Goal: Task Accomplishment & Management: Use online tool/utility

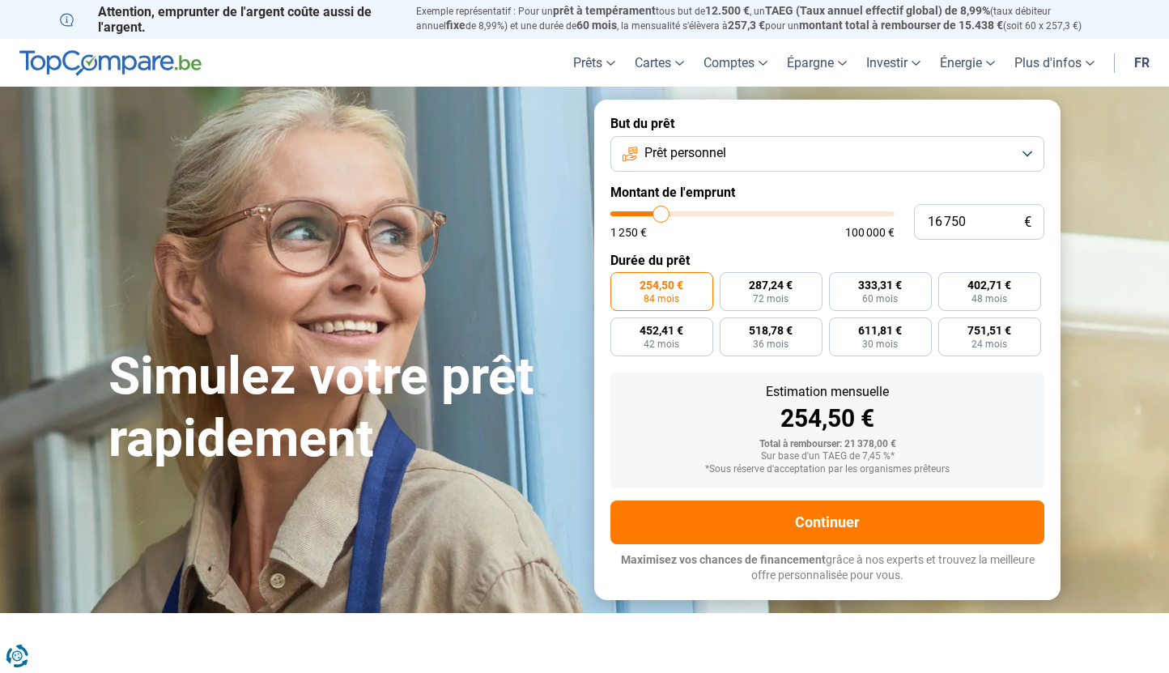
type input "18 250"
type input "18250"
type input "18 750"
type input "18750"
type input "19 250"
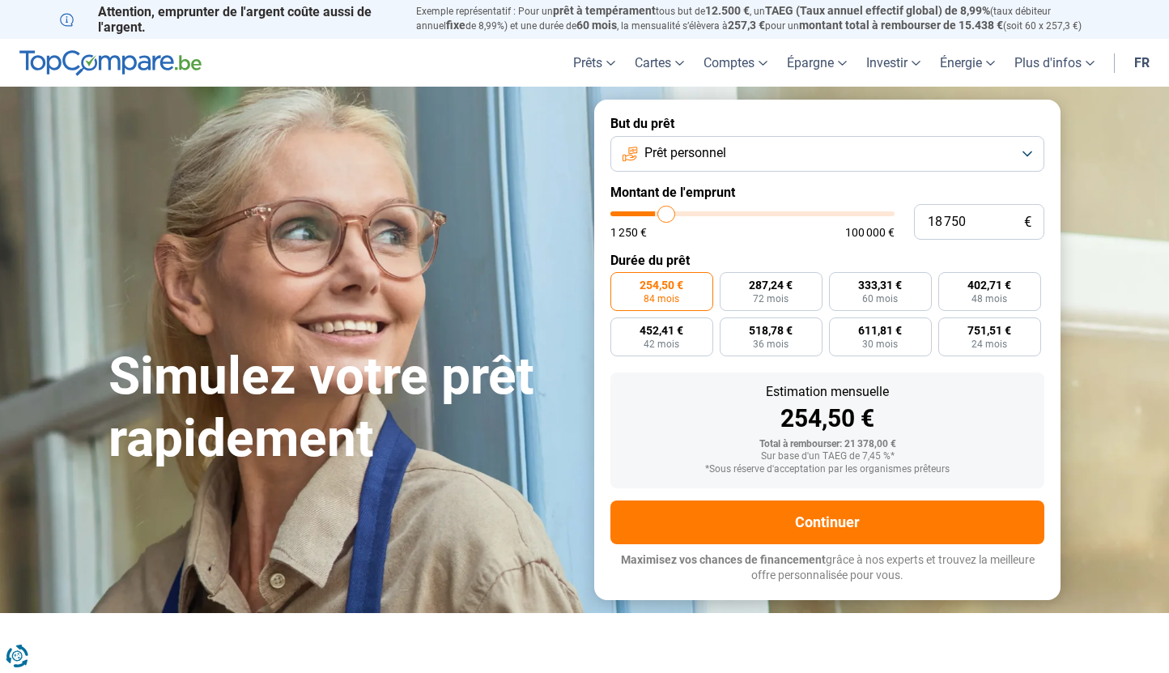
type input "19250"
type input "20 250"
type input "20250"
type input "21 000"
type input "21000"
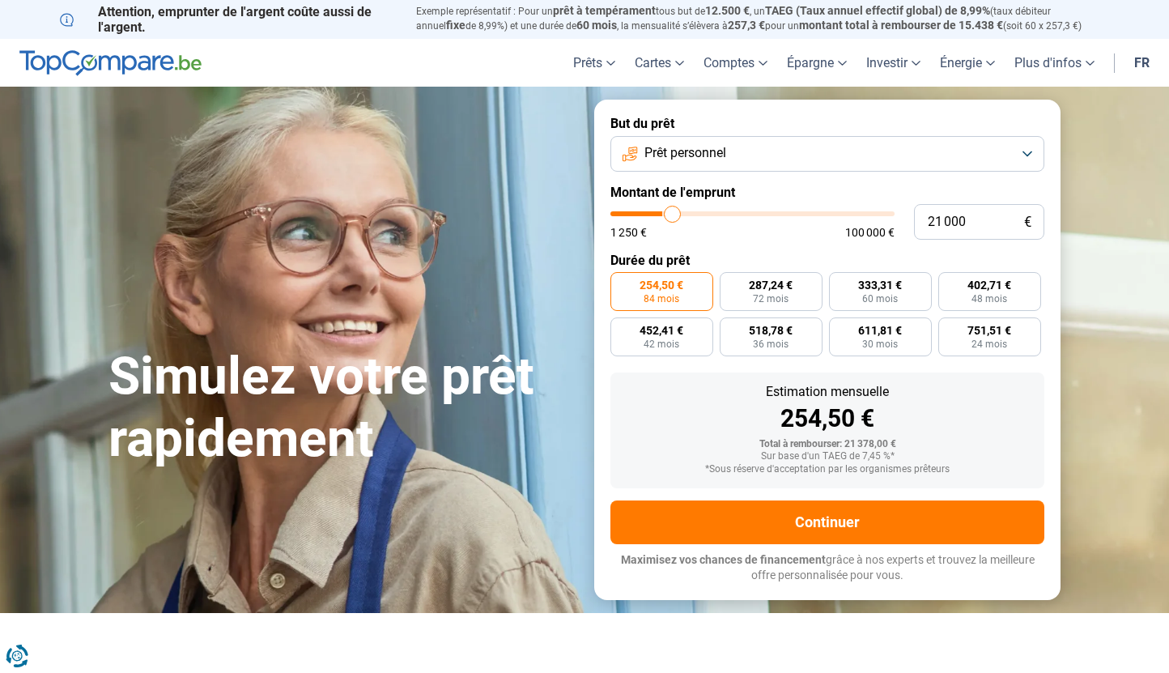
type input "21 750"
type input "21750"
type input "22 250"
type input "22250"
type input "22 750"
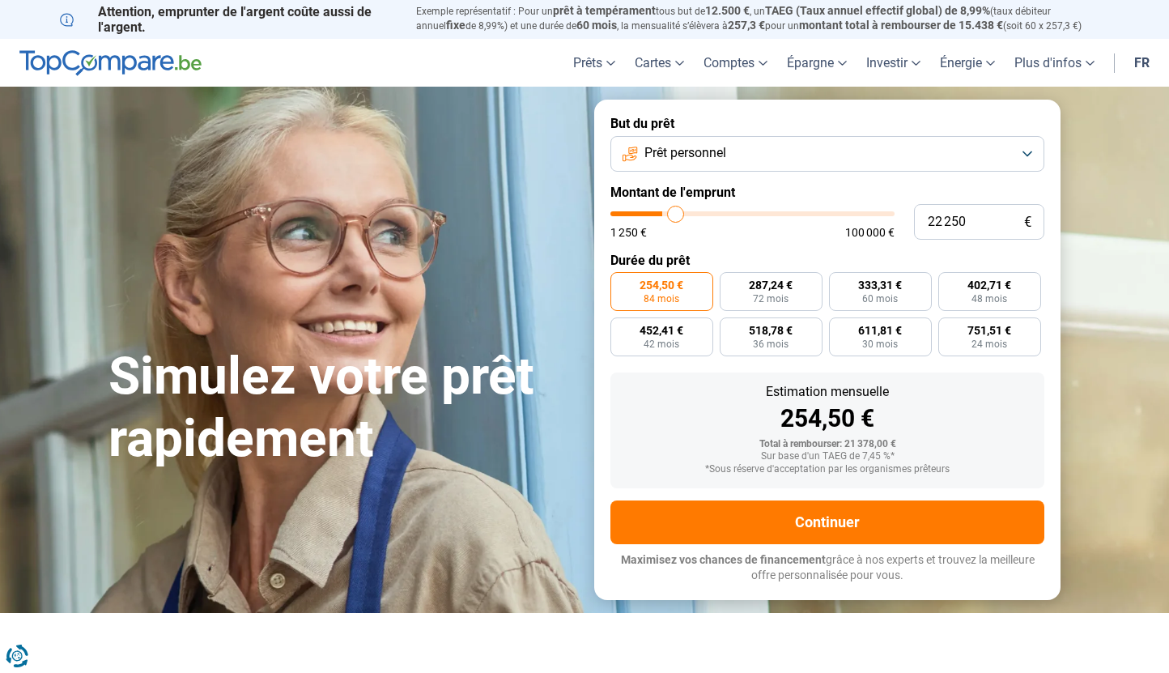
type input "22750"
type input "23 250"
type input "23250"
type input "23 500"
type input "23500"
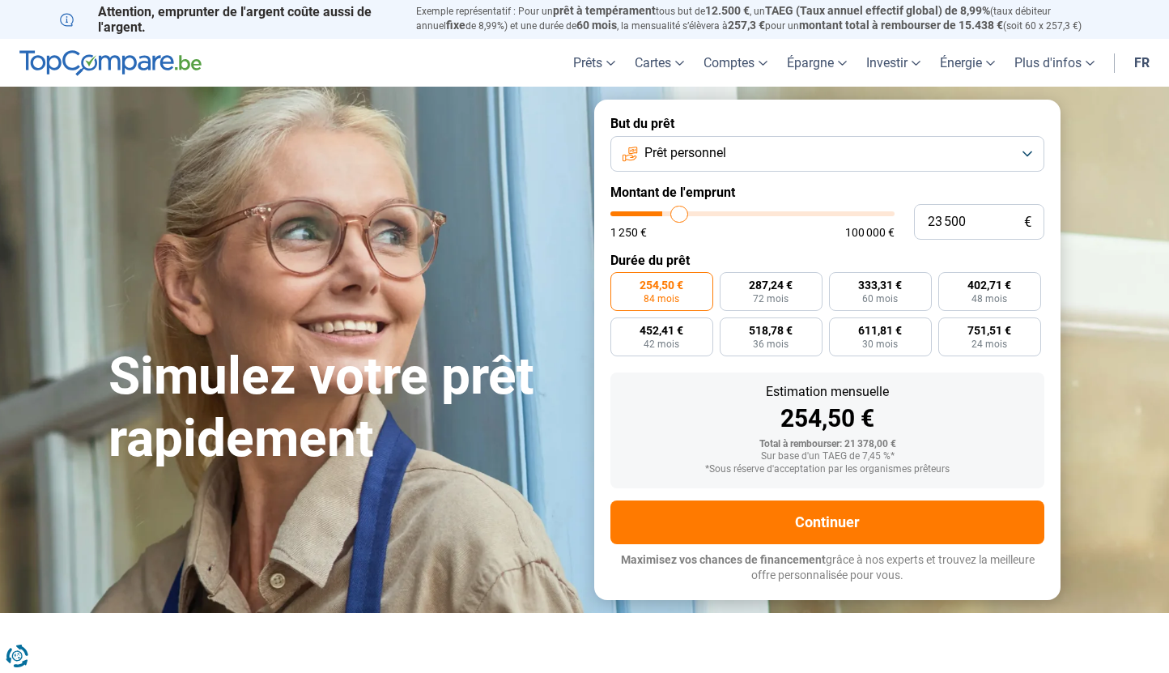
type input "24 000"
type input "24000"
type input "24 500"
type input "24500"
type input "24 750"
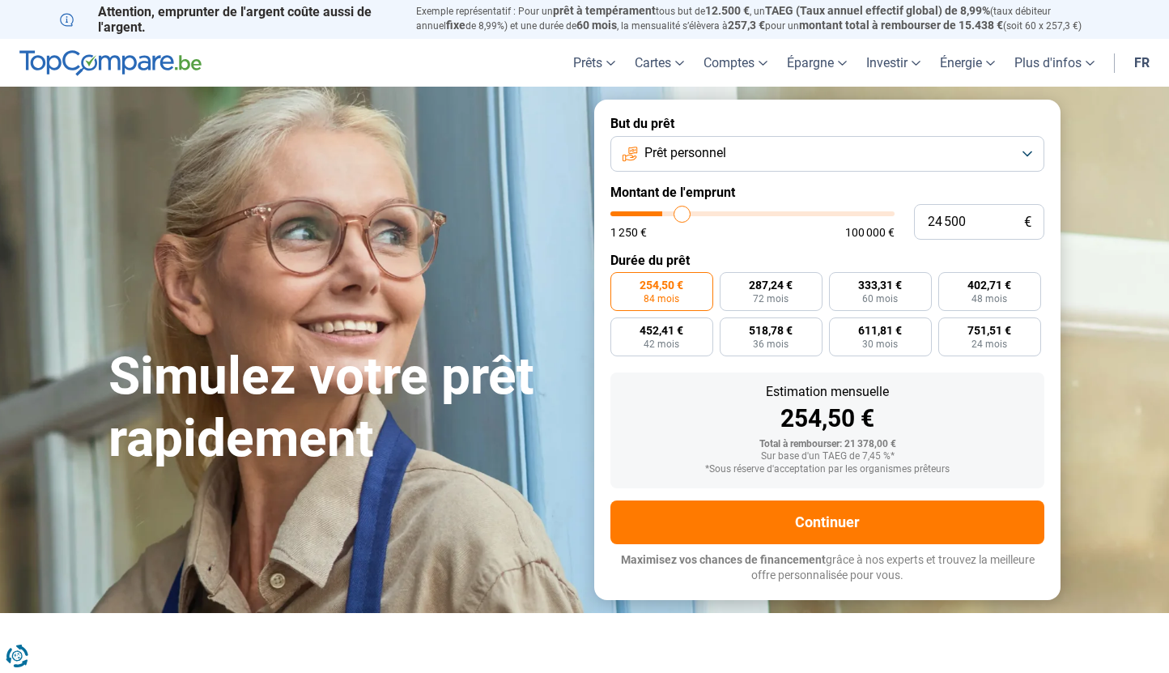
type input "24750"
type input "25 250"
type input "25250"
type input "25 750"
type input "25750"
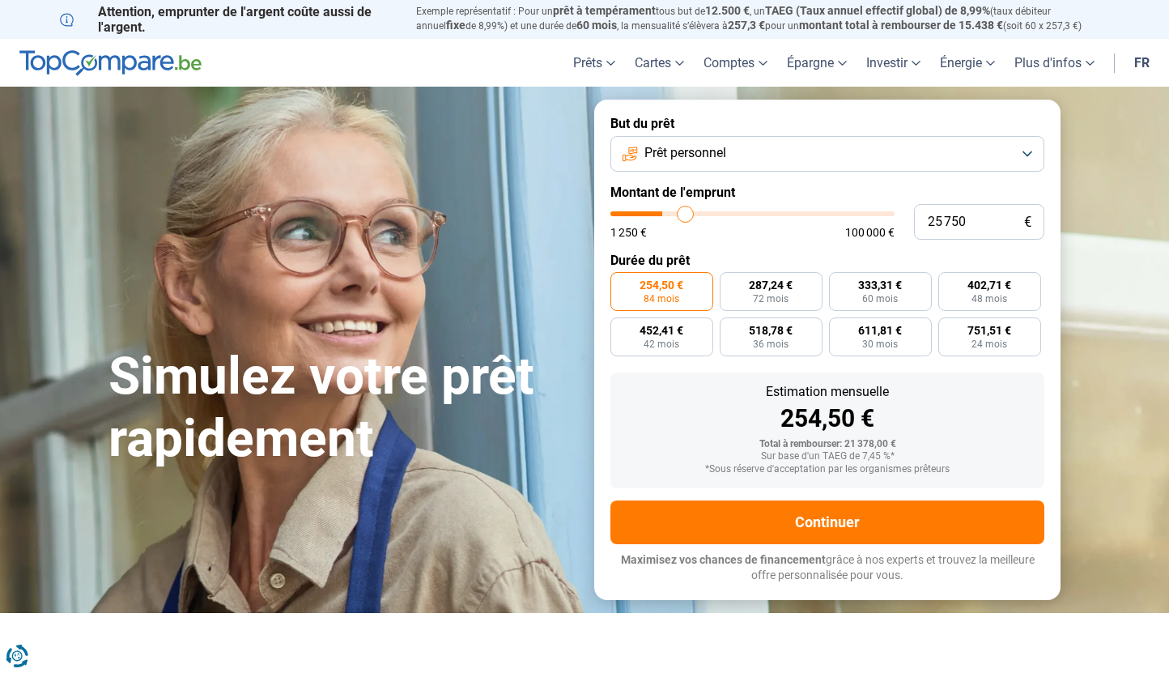
type input "26 250"
type input "26250"
type input "26 750"
type input "26750"
type input "27 000"
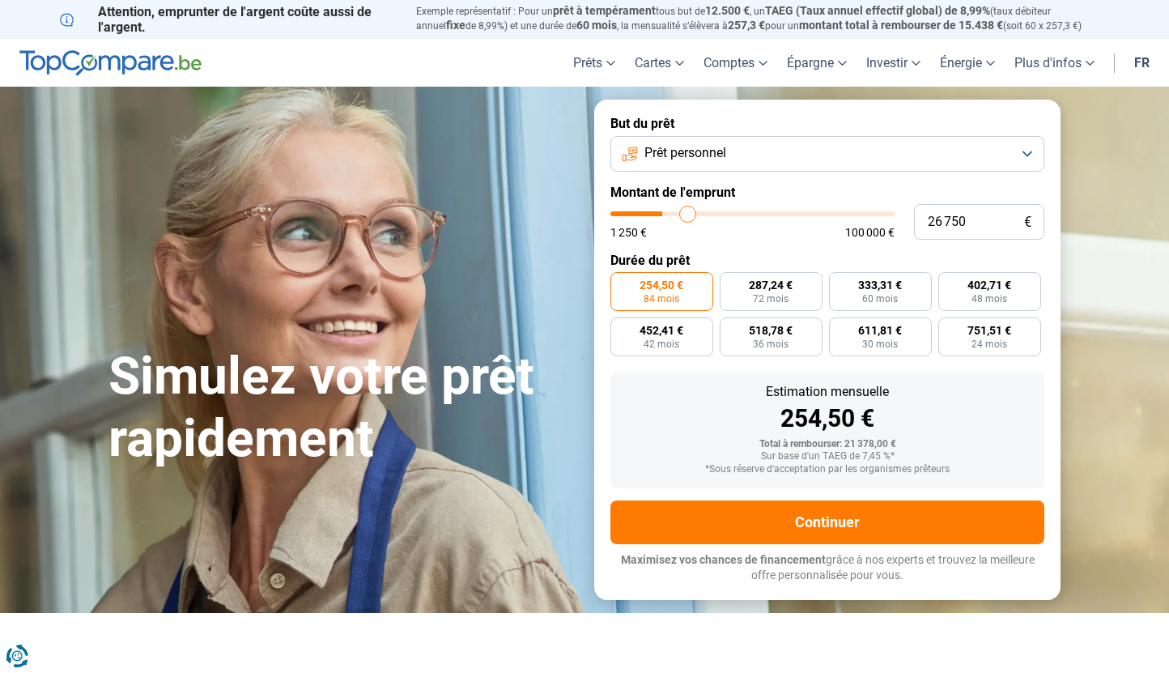
type input "27000"
type input "27 250"
type input "27250"
type input "27 750"
type input "27750"
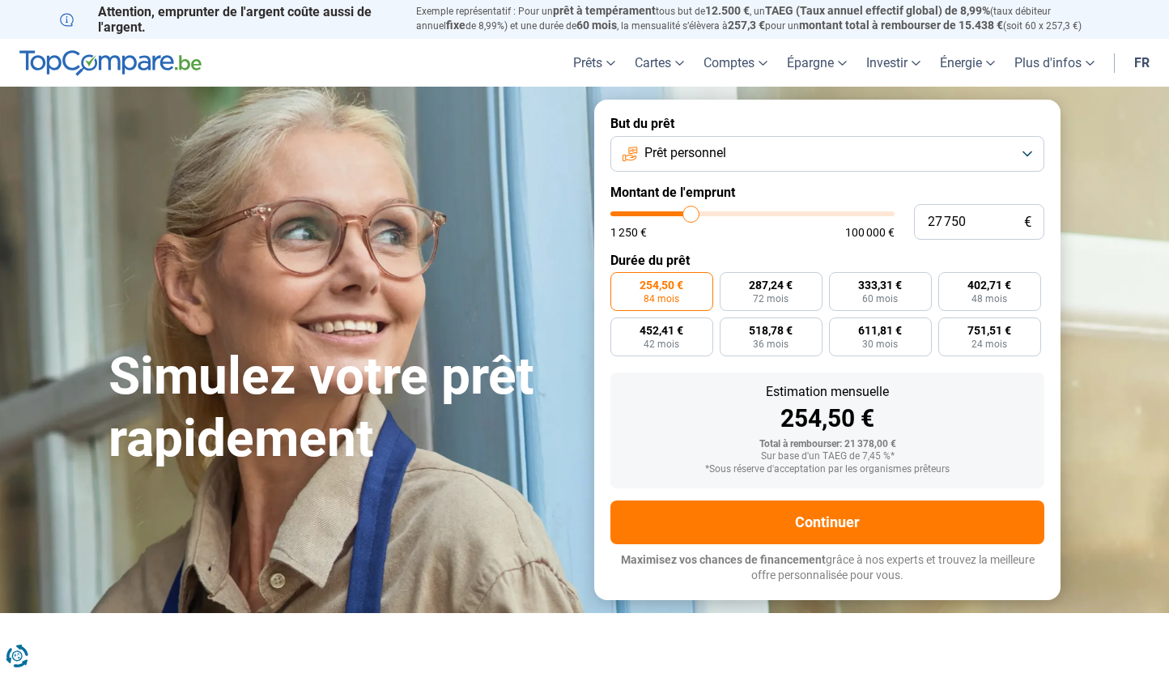
type input "28 000"
type input "28000"
type input "28 500"
type input "28500"
type input "28 750"
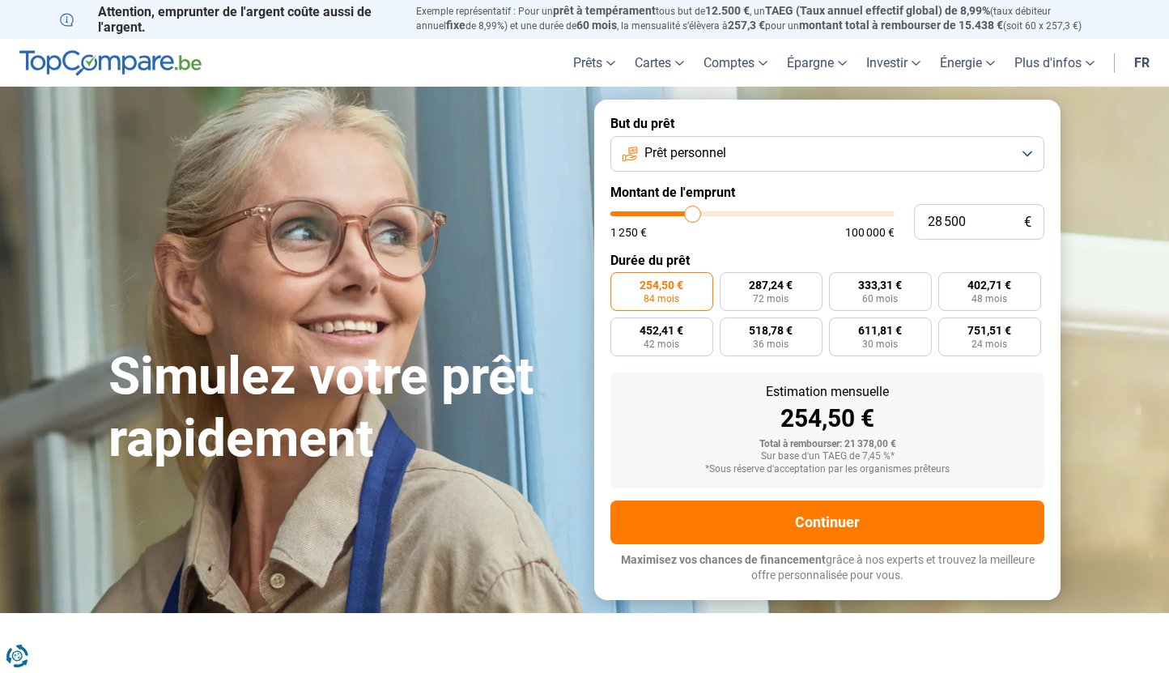
type input "28750"
type input "29 250"
type input "29250"
type input "29 500"
type input "29500"
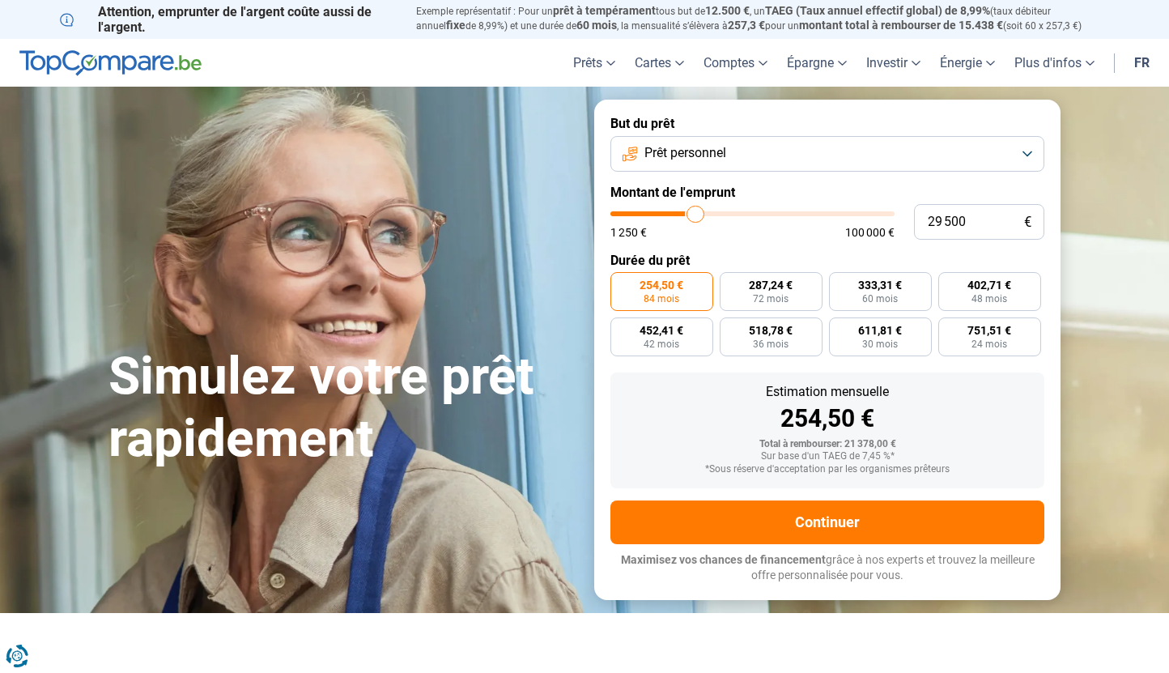
type input "29 750"
type input "29750"
type input "30 000"
type input "30000"
type input "30 250"
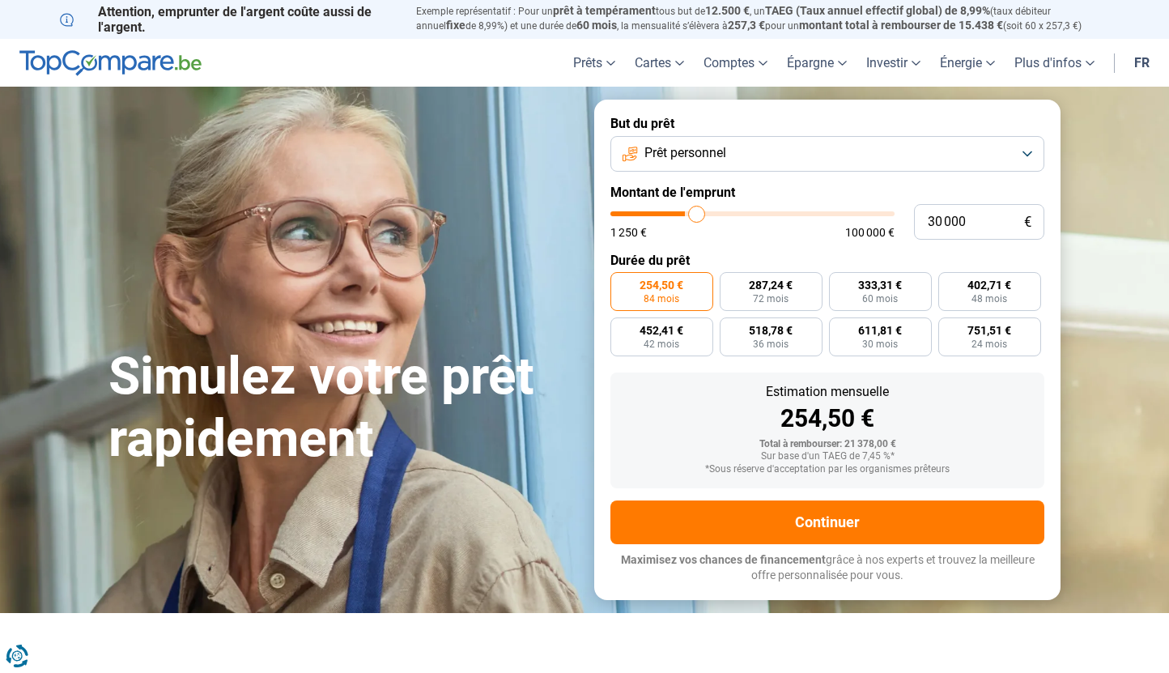
type input "30250"
type input "30 500"
type input "30500"
type input "30 750"
type input "30750"
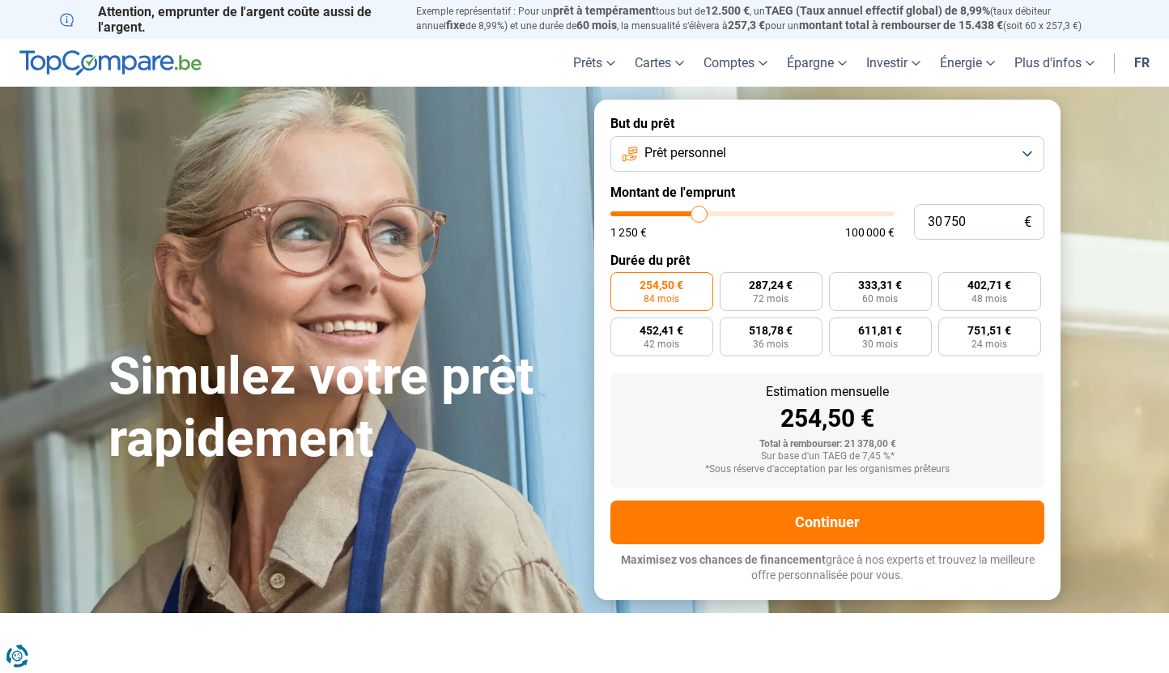
type input "31 000"
type input "31000"
type input "31 250"
type input "31250"
type input "31 500"
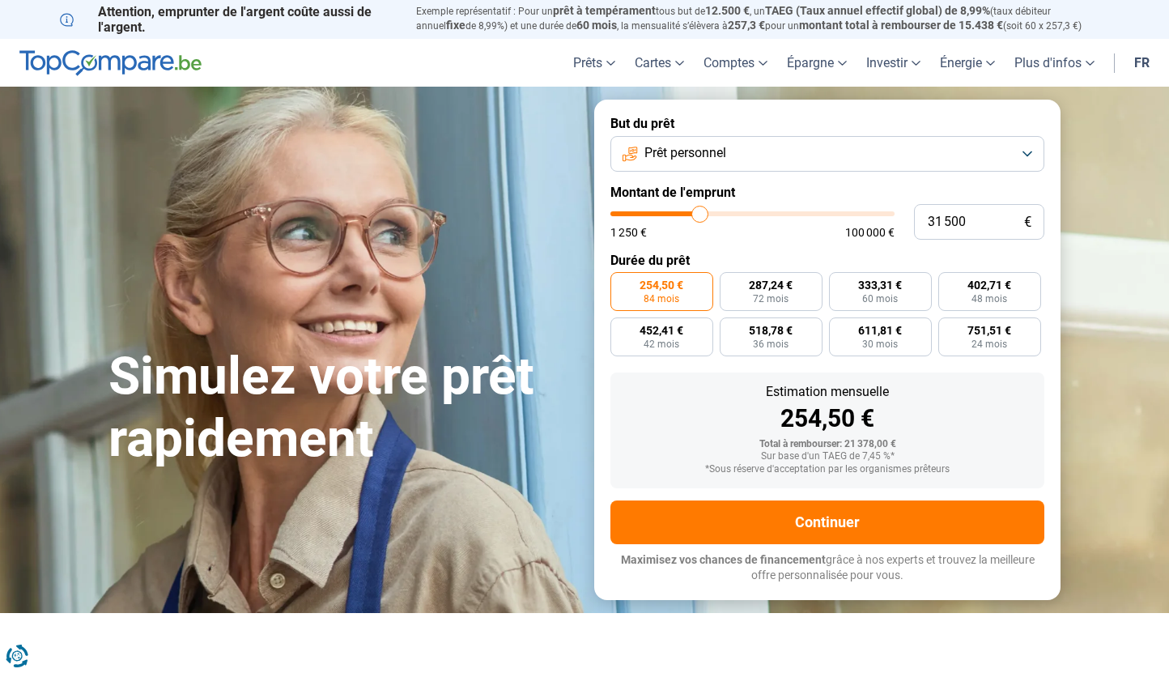
type input "31500"
type input "31 750"
type input "31750"
type input "32 000"
type input "32000"
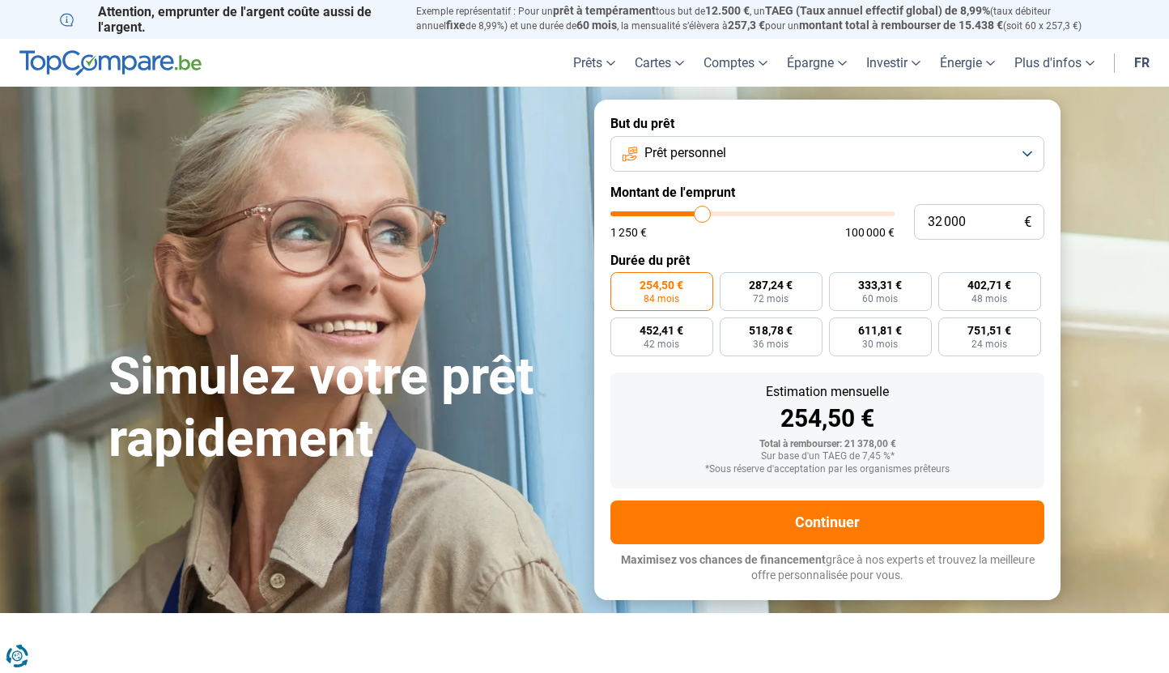
type input "32 250"
type input "32250"
type input "32 500"
type input "32500"
type input "32 750"
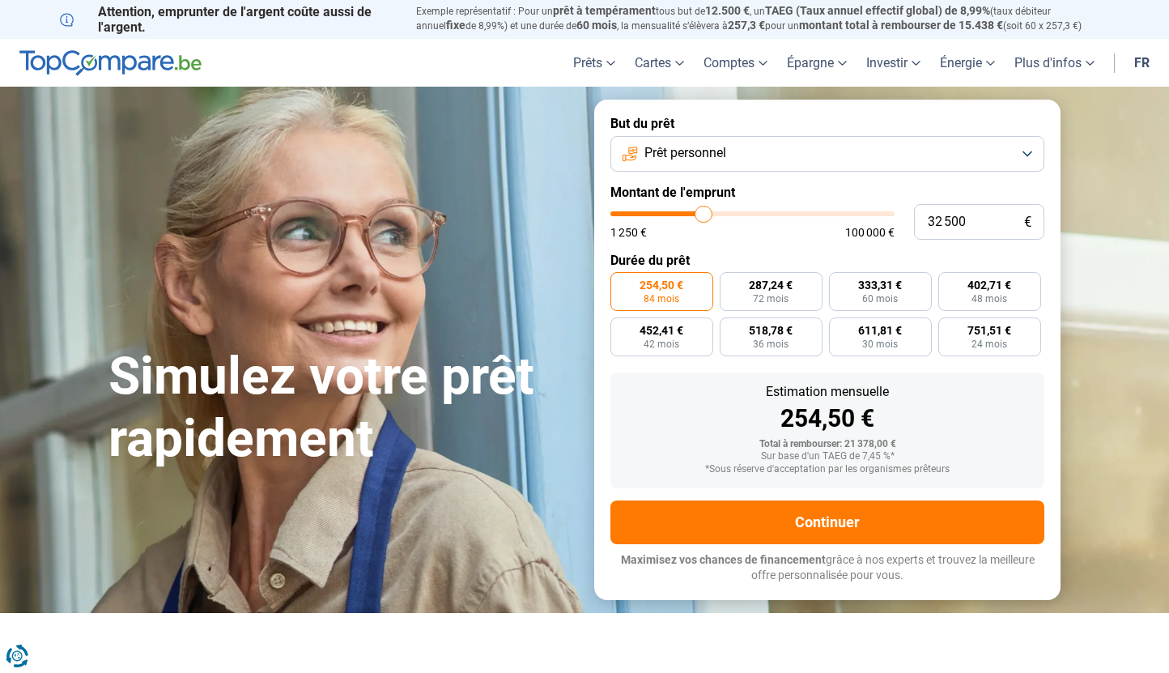
type input "32750"
type input "33 000"
type input "33000"
type input "33 250"
type input "33250"
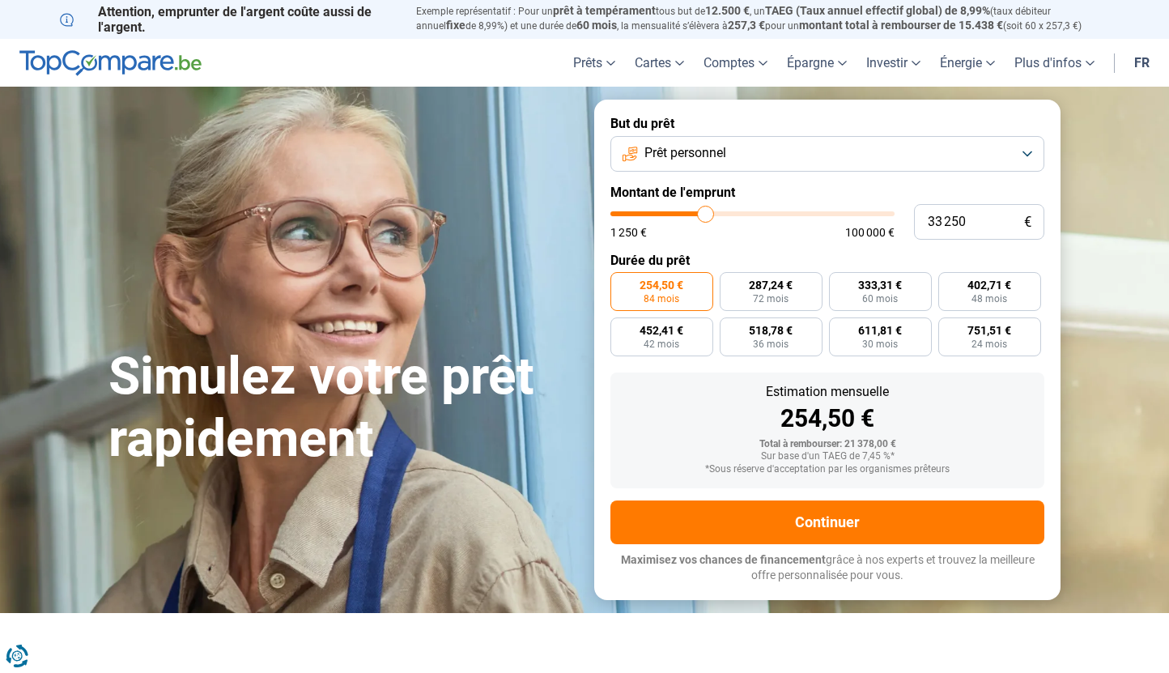
type input "33 500"
type input "33500"
type input "33 750"
type input "33750"
type input "33 500"
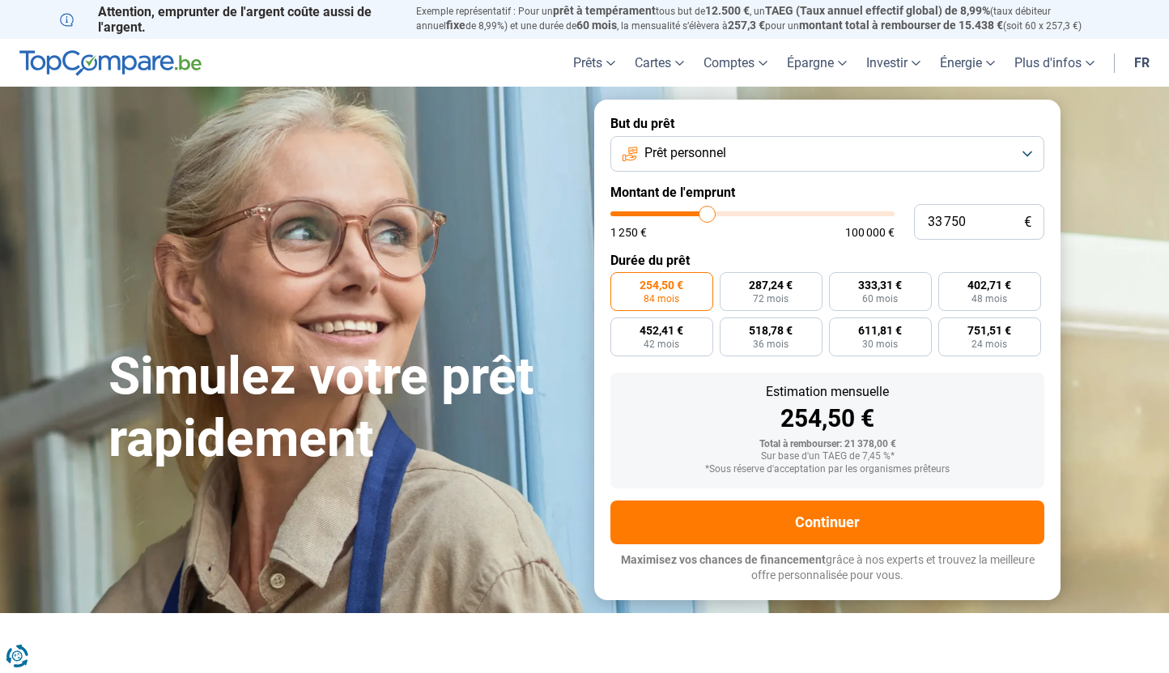
type input "33500"
type input "32 750"
type input "32750"
type input "31 750"
type input "31750"
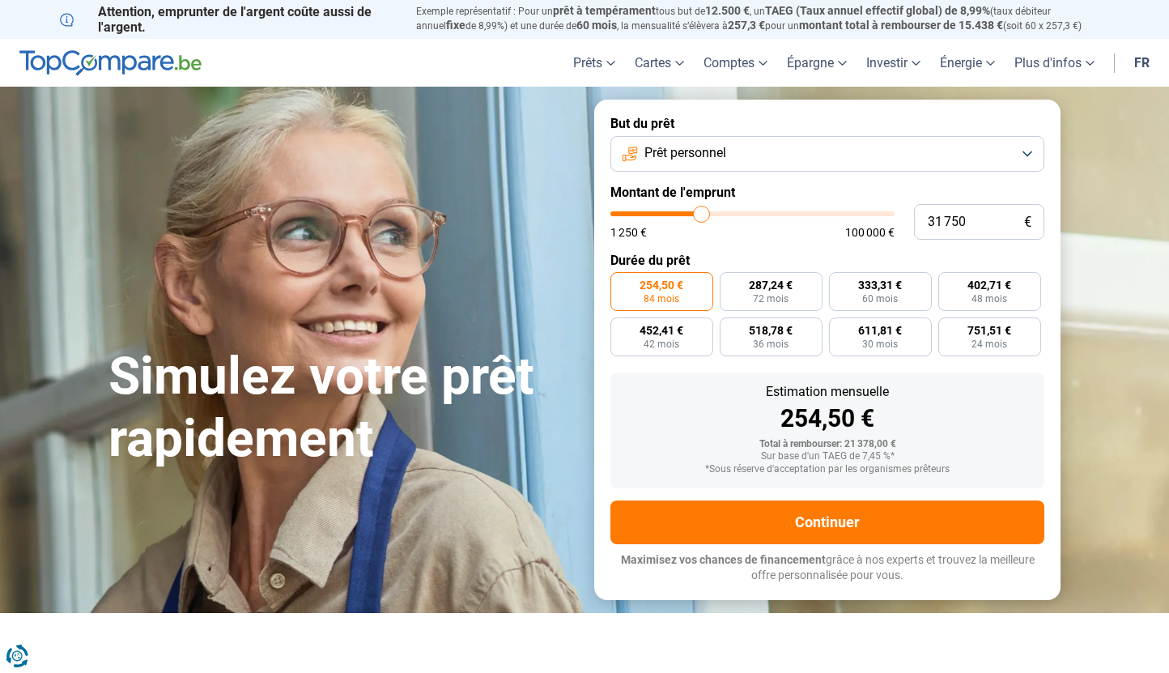
type input "30 750"
type input "30750"
type input "30 000"
type input "30000"
type input "29 750"
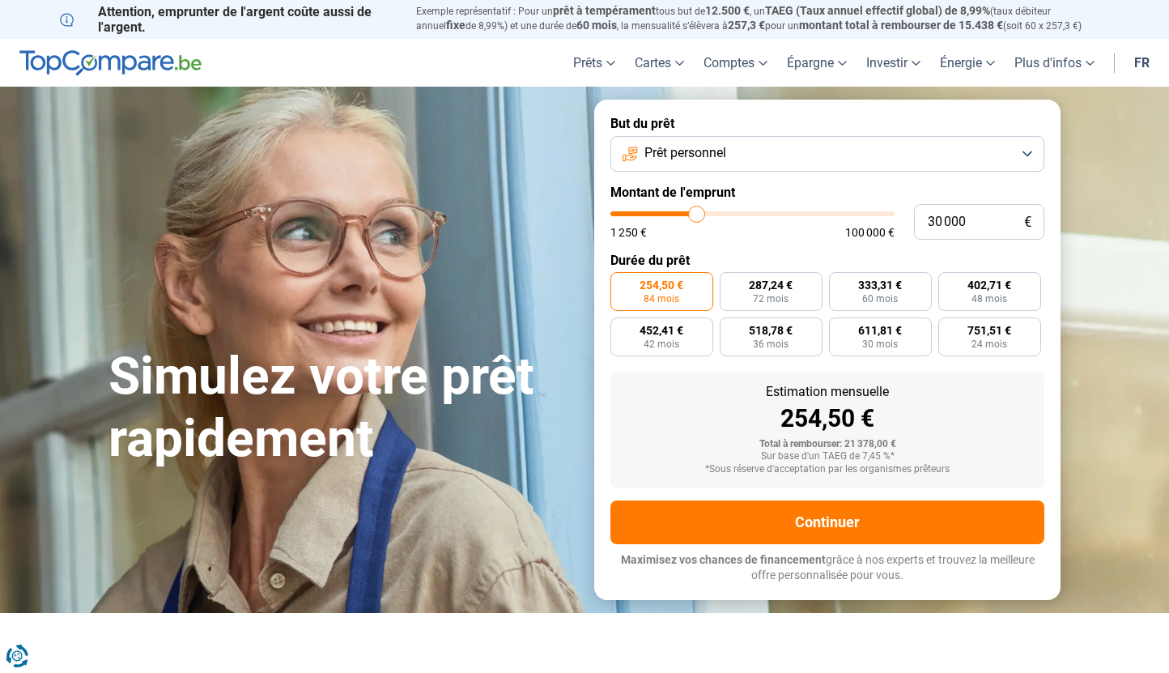
type input "29750"
type input "29 500"
type input "29500"
type input "29 000"
type input "29000"
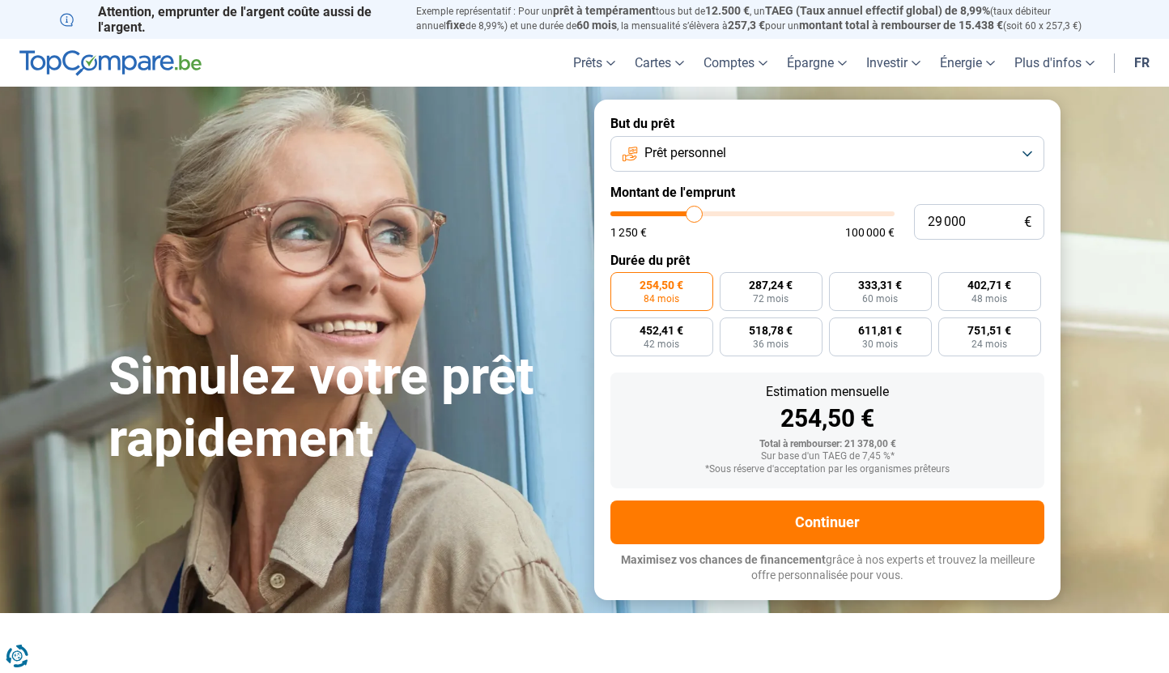
type input "28 750"
type input "28750"
type input "28 000"
type input "28000"
type input "27 500"
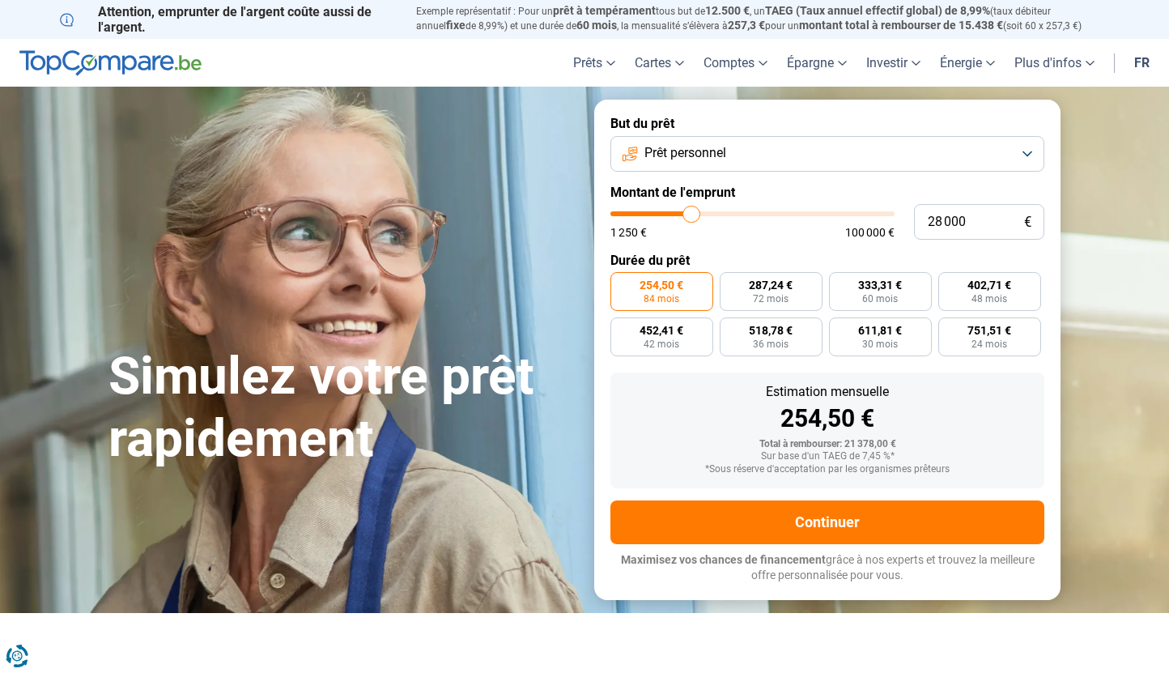
type input "27500"
type input "27 000"
type input "27000"
type input "26 500"
type input "26500"
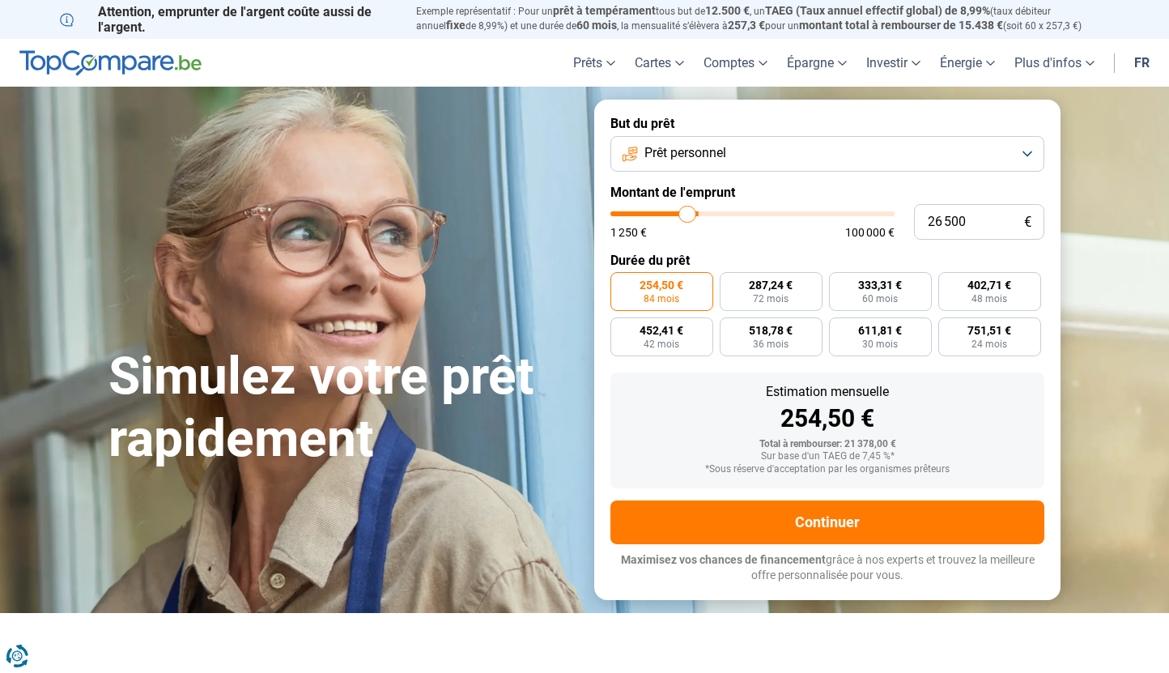
type input "26 250"
type input "26250"
type input "26 000"
type input "26000"
type input "25 500"
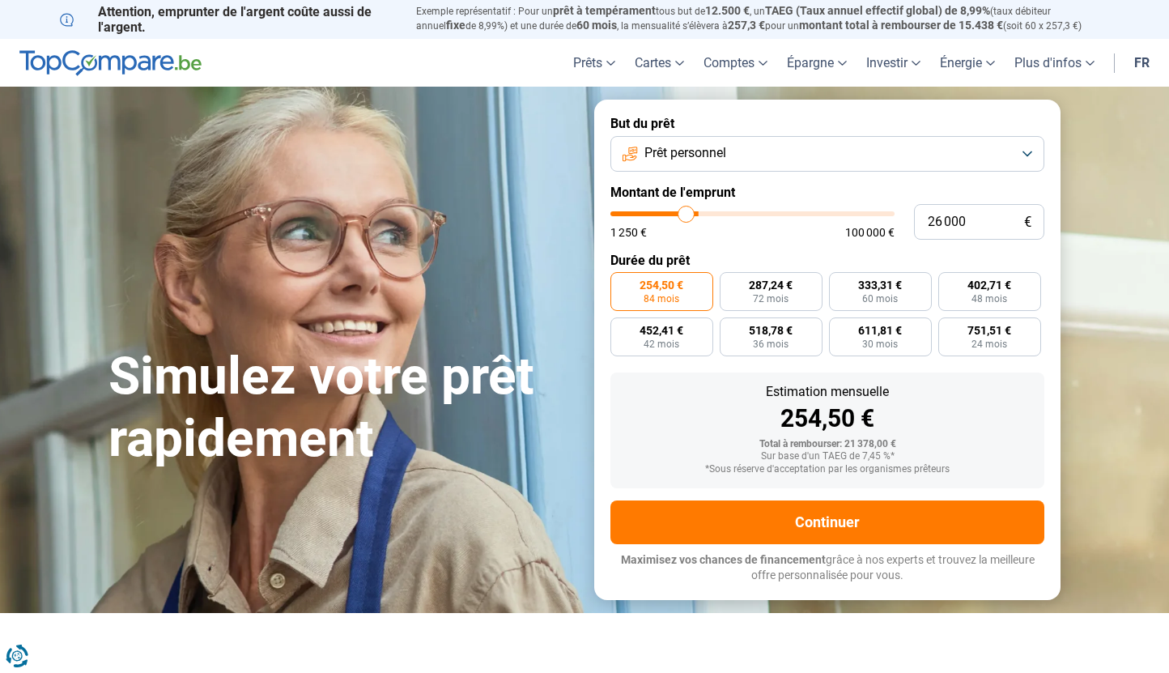
type input "25500"
type input "25 250"
type input "25250"
type input "25 000"
type input "25000"
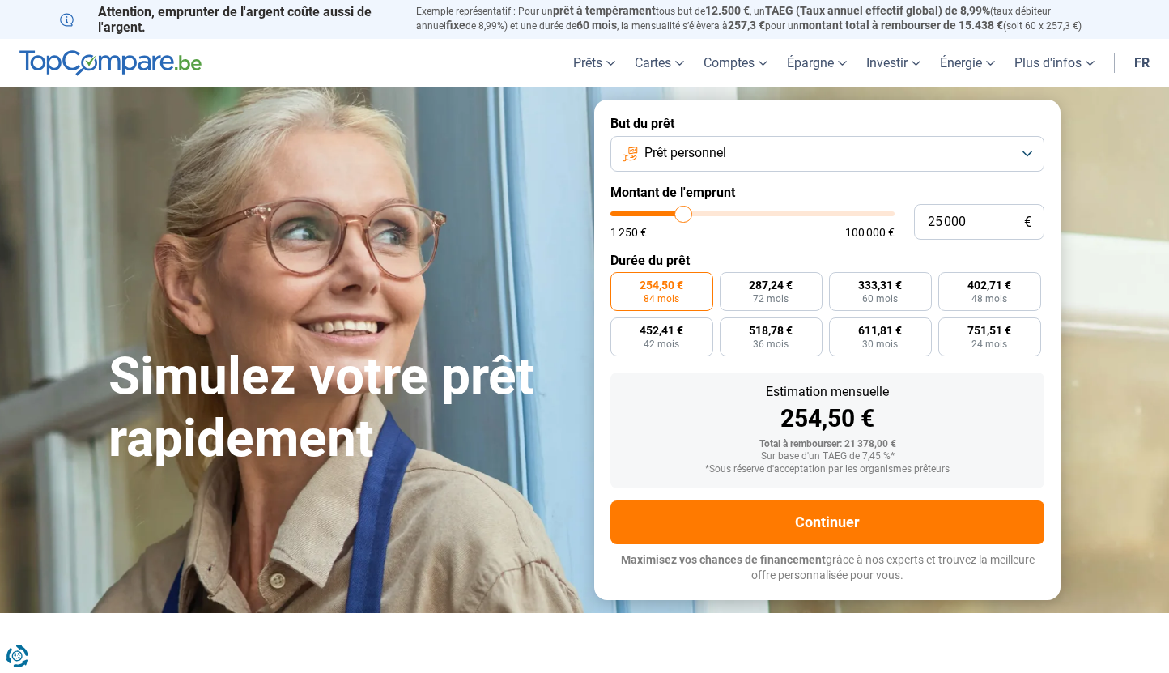
type input "24 750"
type input "24750"
type input "24 500"
type input "24500"
type input "24 250"
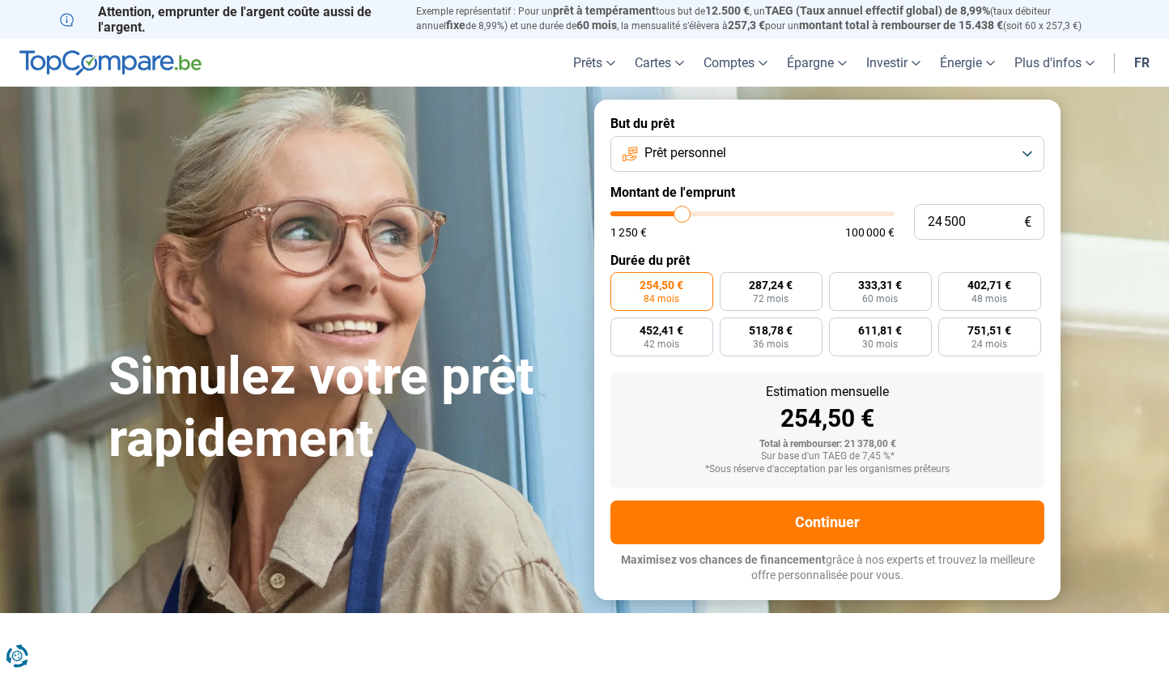
type input "24250"
type input "24 000"
type input "24000"
type input "23 750"
type input "23750"
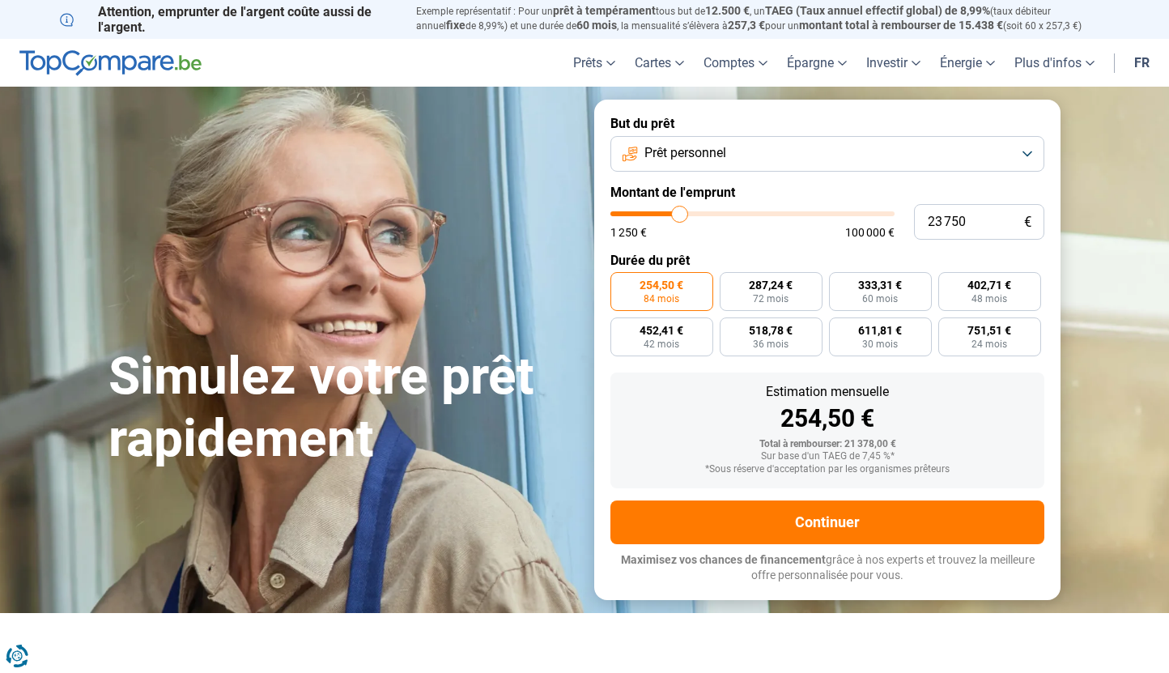
type input "23 500"
type input "23500"
type input "23 000"
type input "23000"
type input "22 750"
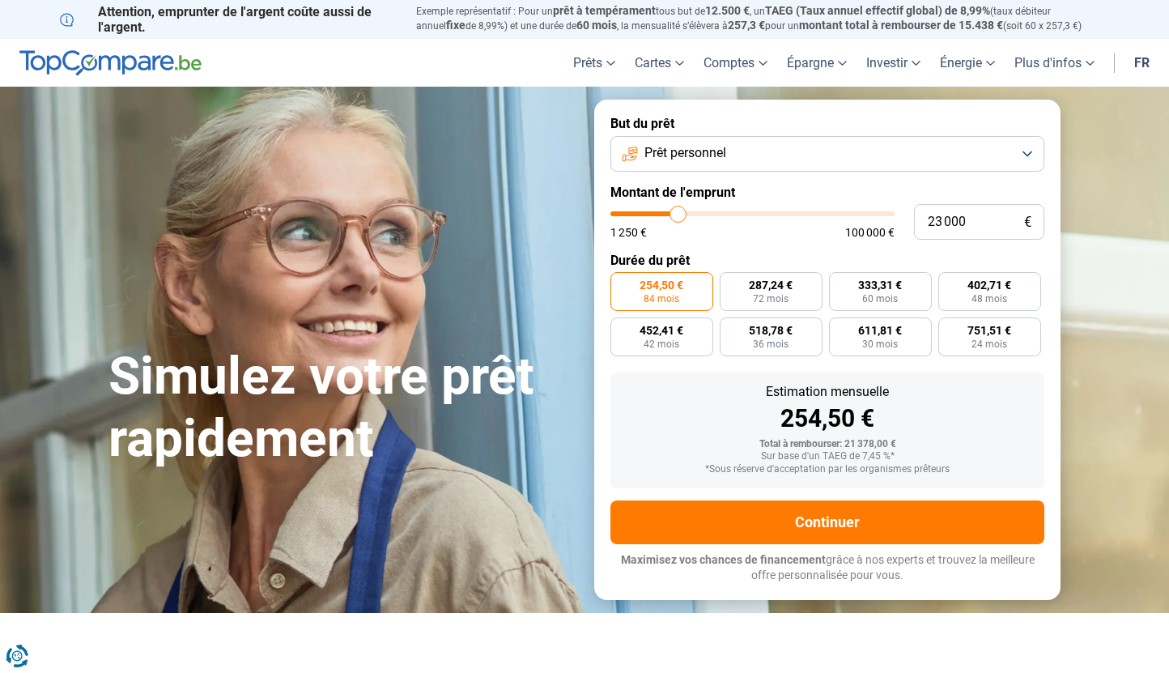
type input "22750"
type input "22 250"
type input "22250"
type input "22 000"
type input "22000"
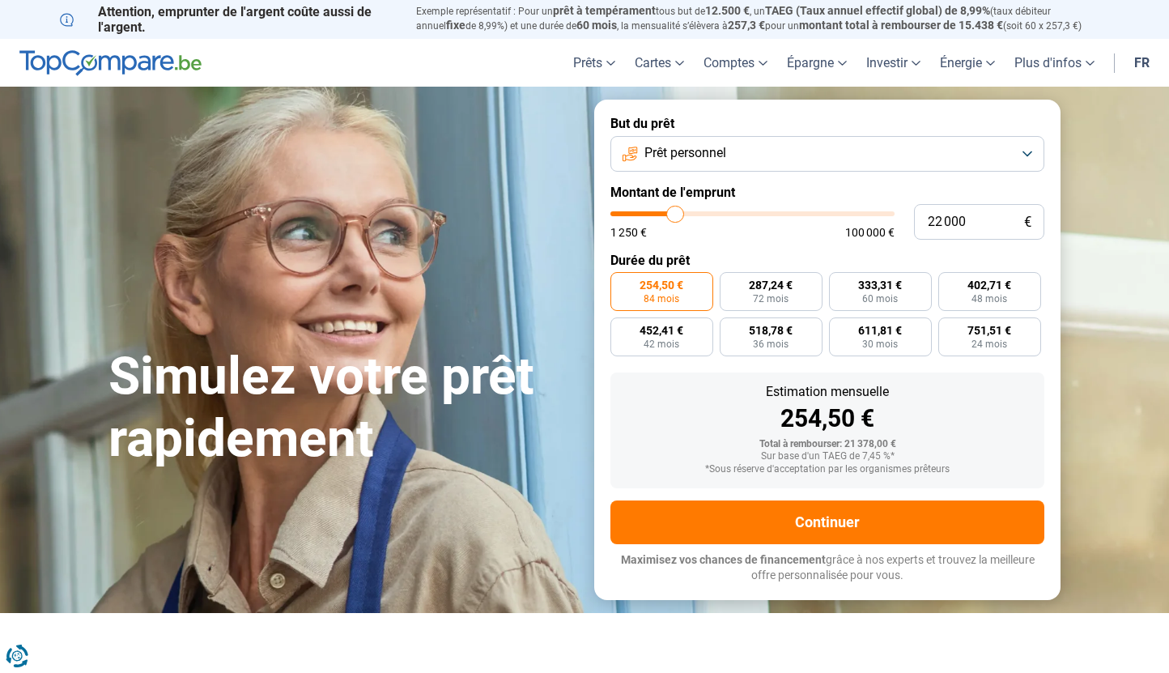
type input "21 750"
type input "21750"
type input "21 500"
type input "21500"
type input "21 250"
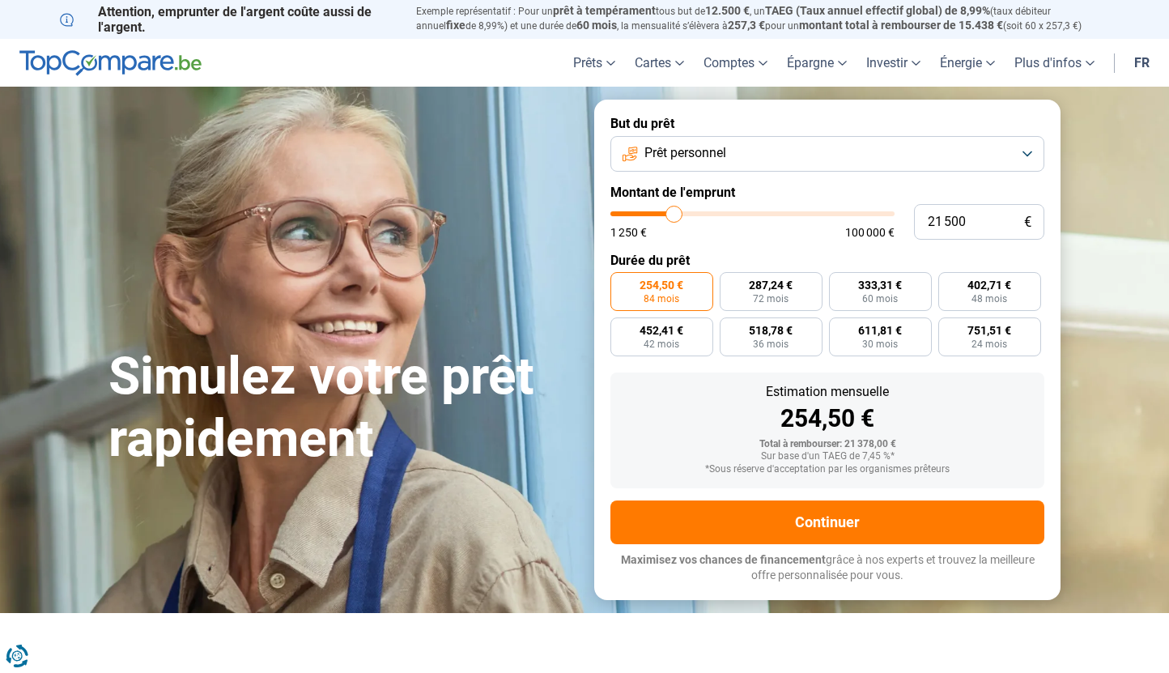
type input "21250"
type input "21 000"
type input "21000"
type input "20 750"
type input "20750"
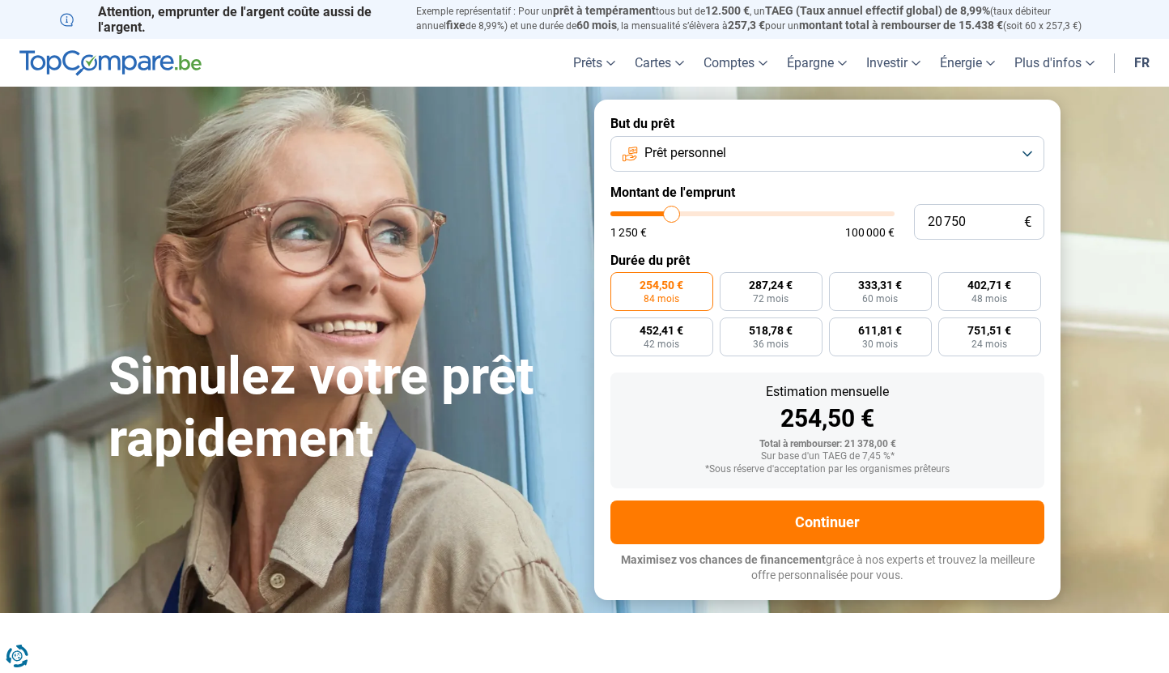
type input "20 500"
type input "20500"
type input "20 250"
type input "20250"
type input "20 000"
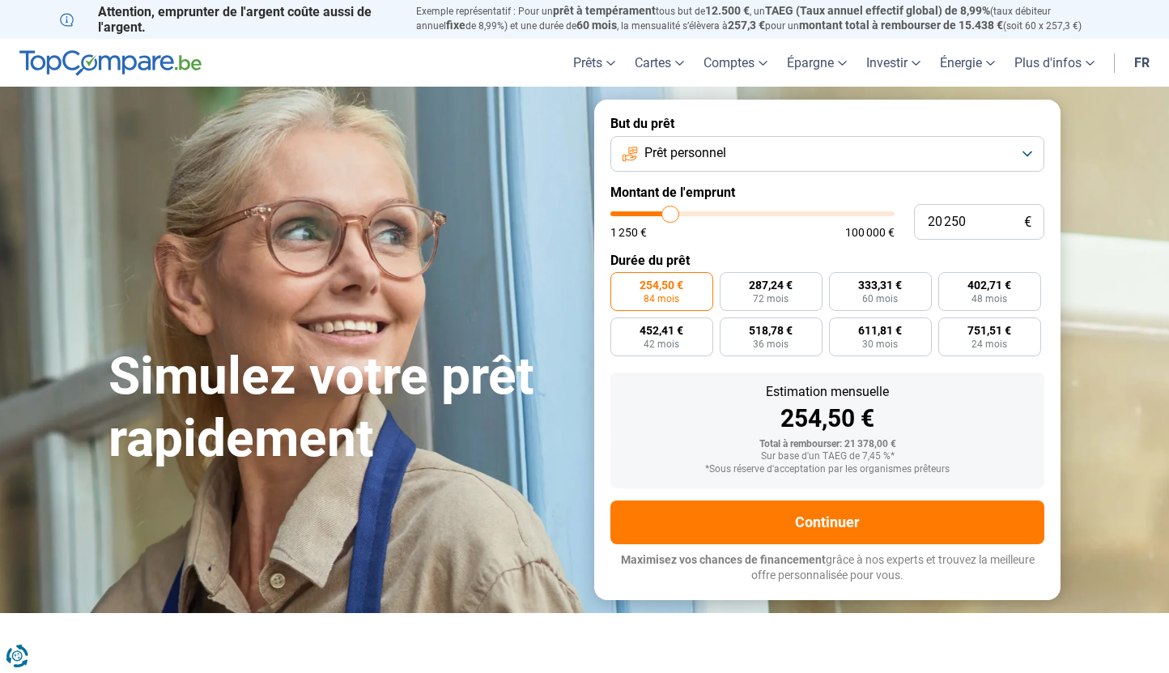
type input "20000"
type input "19 750"
type input "19750"
type input "20 000"
type input "20000"
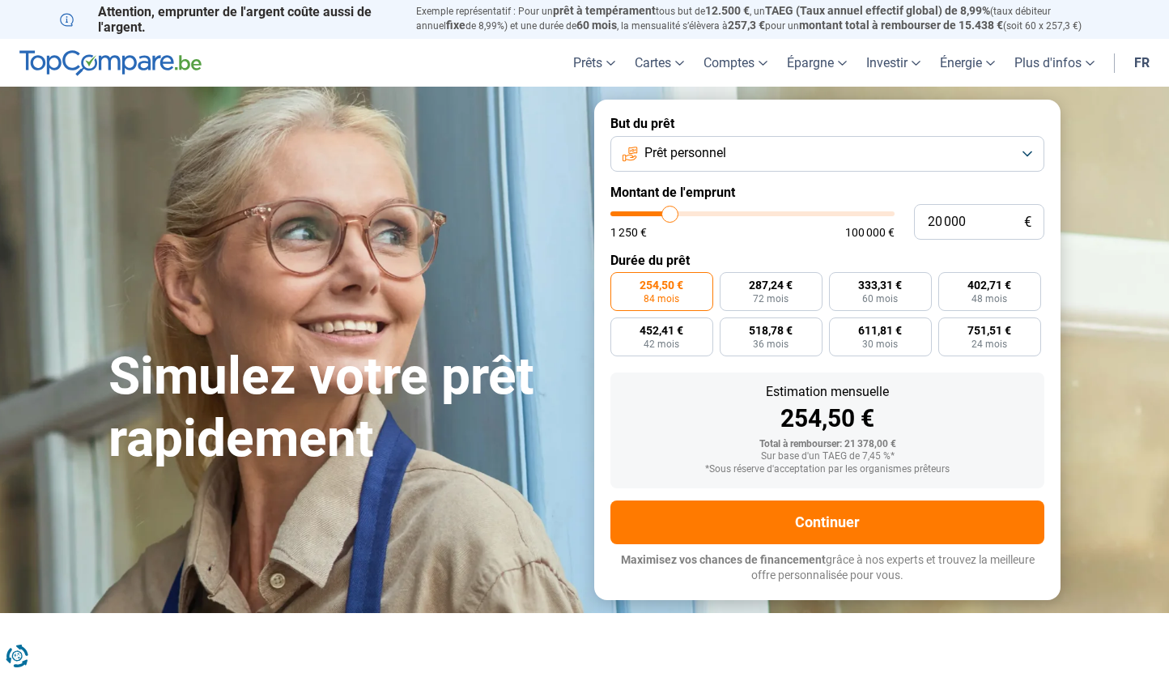
type input "20 250"
type input "20250"
type input "20 000"
drag, startPoint x: 665, startPoint y: 210, endPoint x: 669, endPoint y: 218, distance: 8.8
type input "20000"
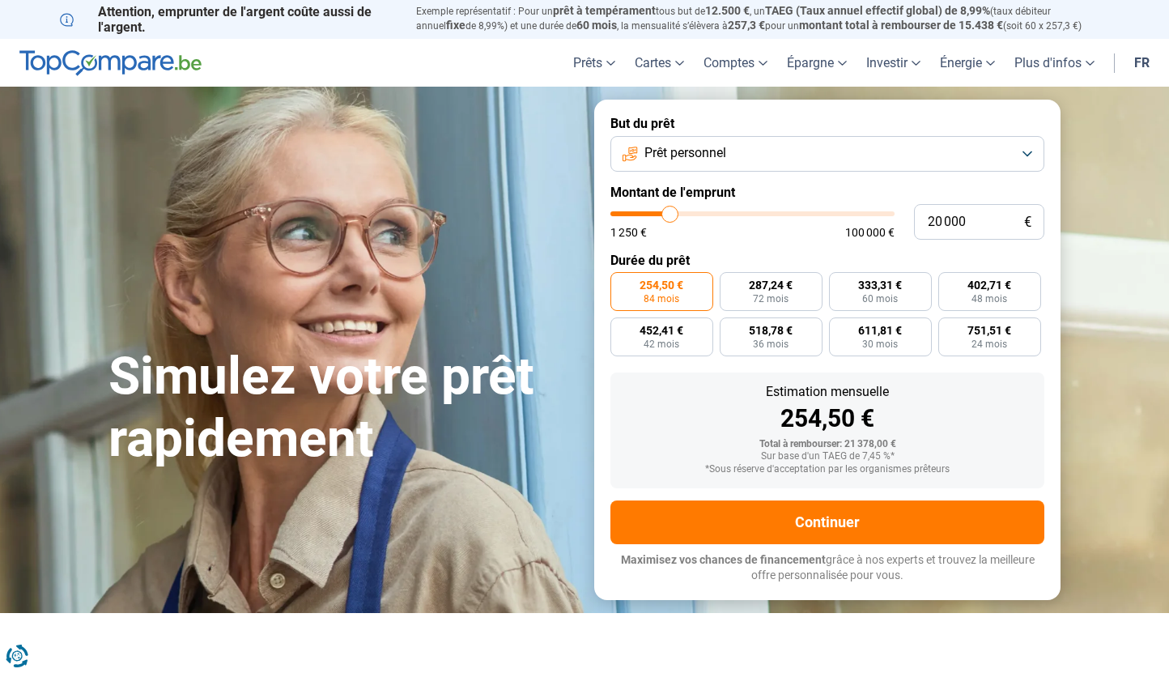
click at [669, 216] on input "range" at bounding box center [752, 213] width 284 height 5
